Goal: Task Accomplishment & Management: Use online tool/utility

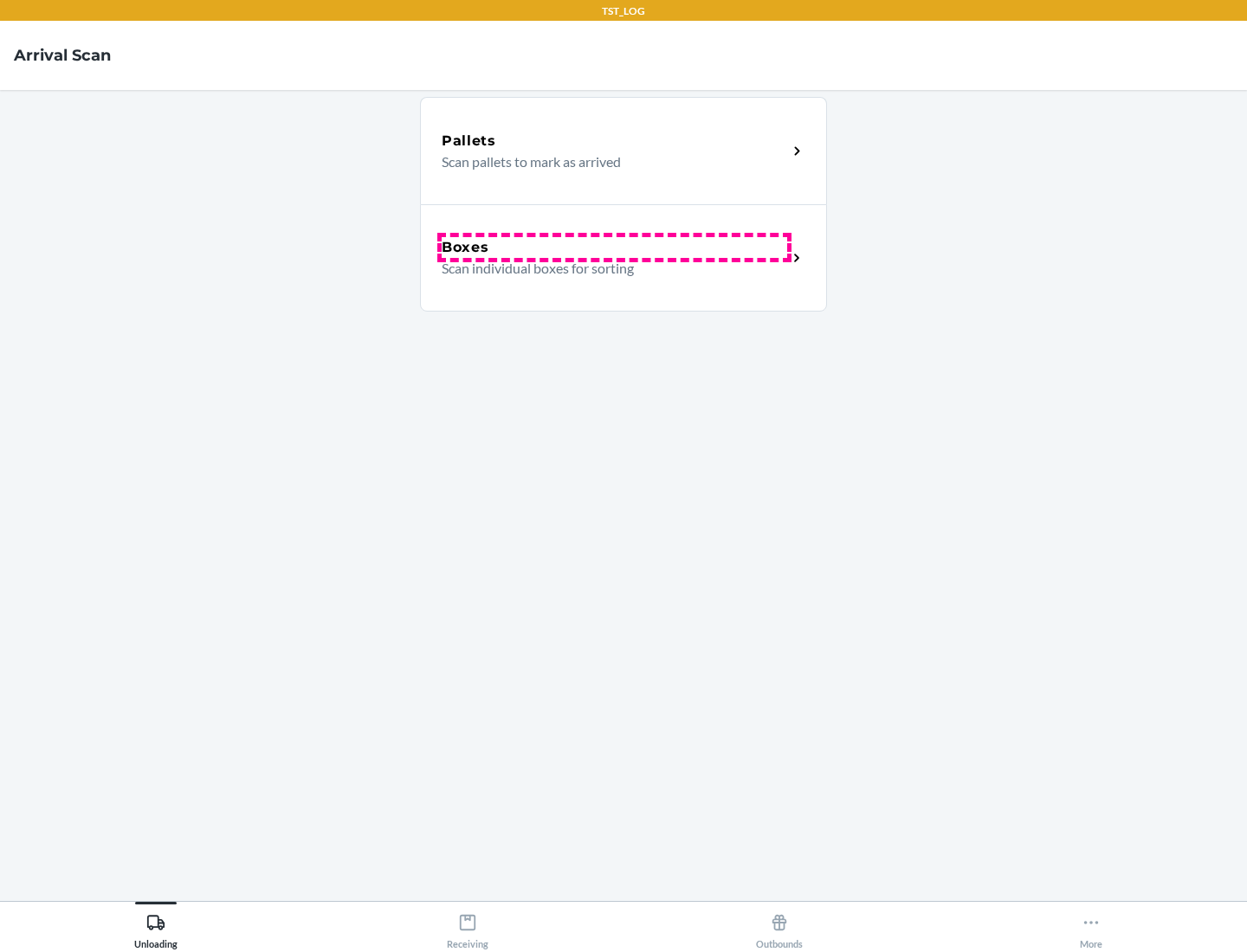
click at [614, 247] on div "Boxes" at bounding box center [615, 247] width 346 height 21
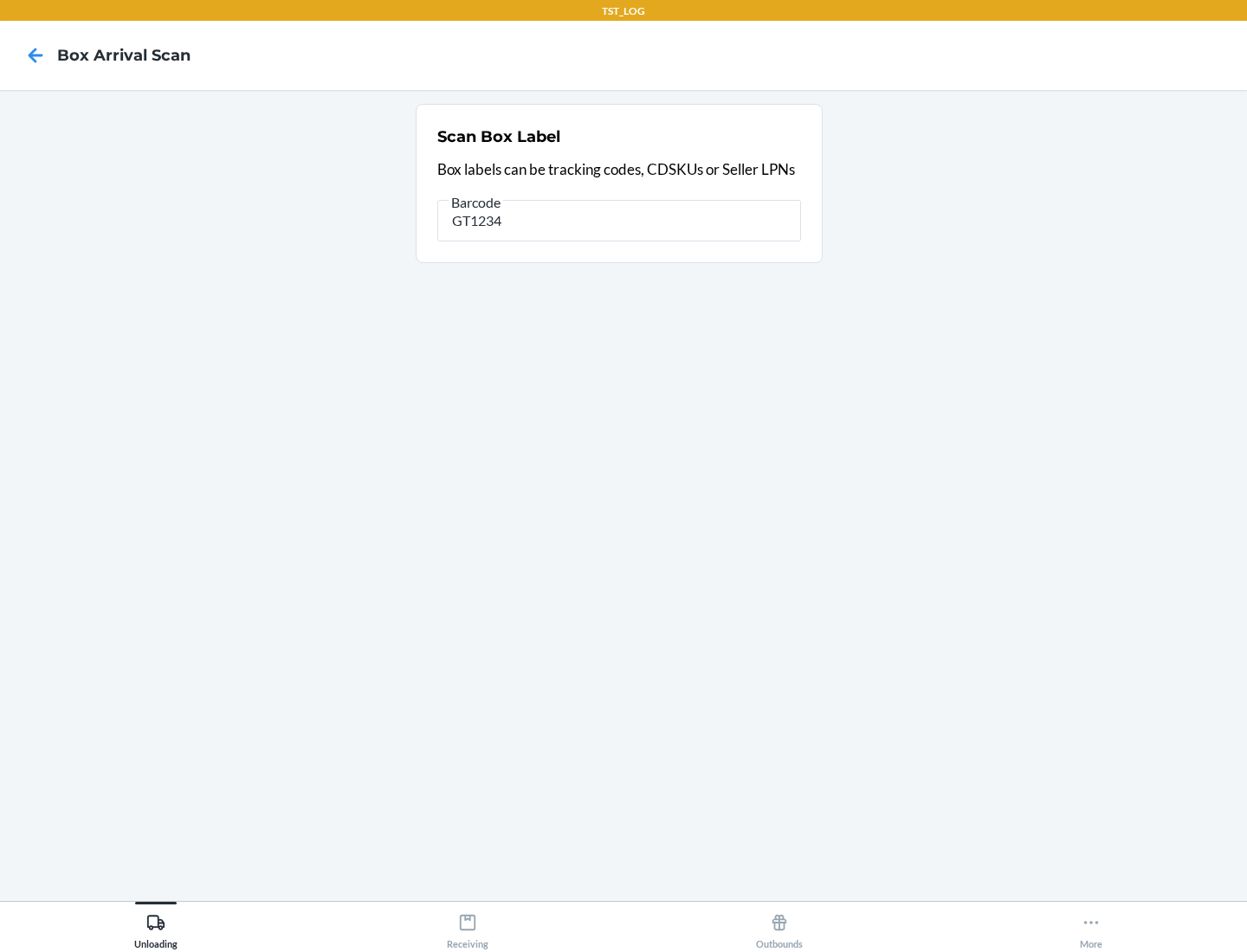
type input "GT1234"
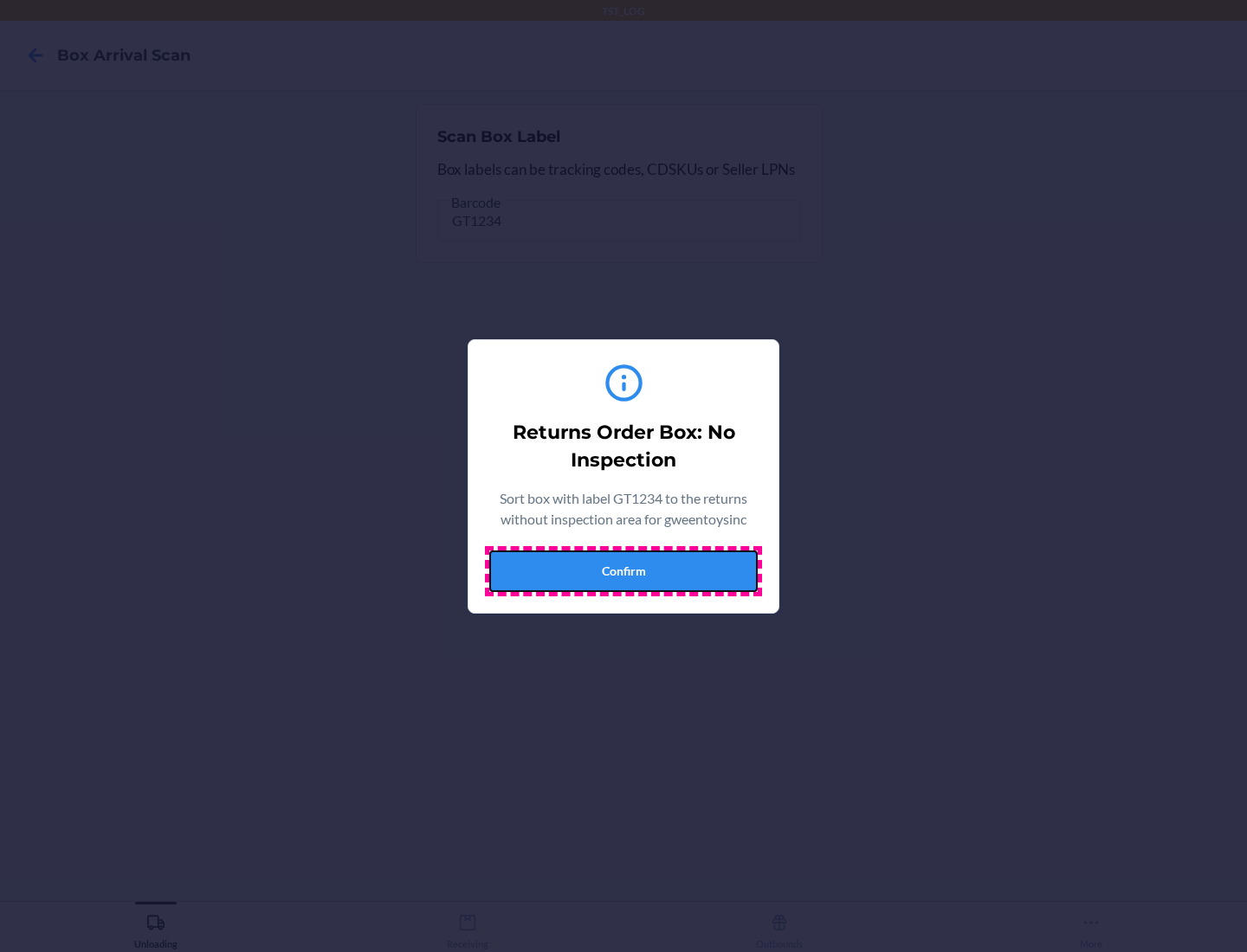
click at [624, 570] on button "Confirm" at bounding box center [623, 571] width 268 height 41
